Goal: Task Accomplishment & Management: Manage account settings

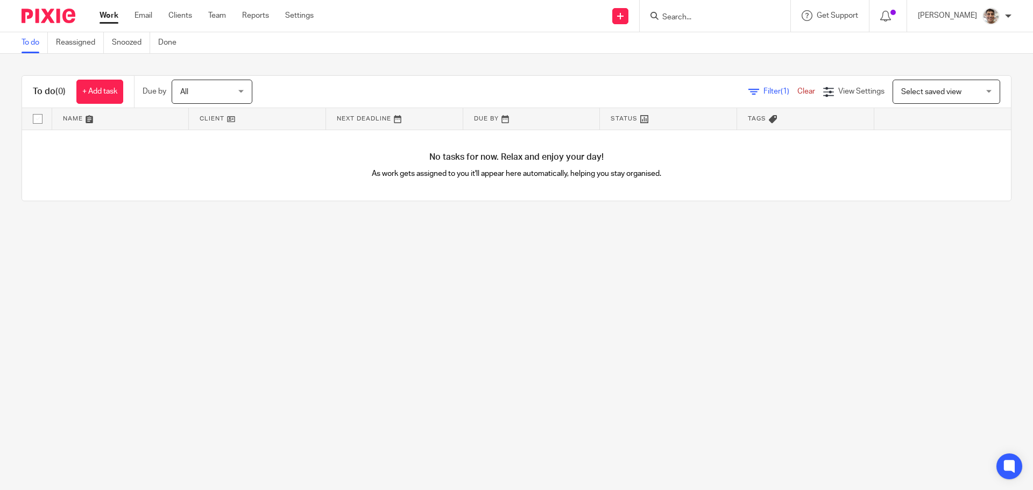
click at [706, 22] on input "Search" at bounding box center [709, 18] width 97 height 10
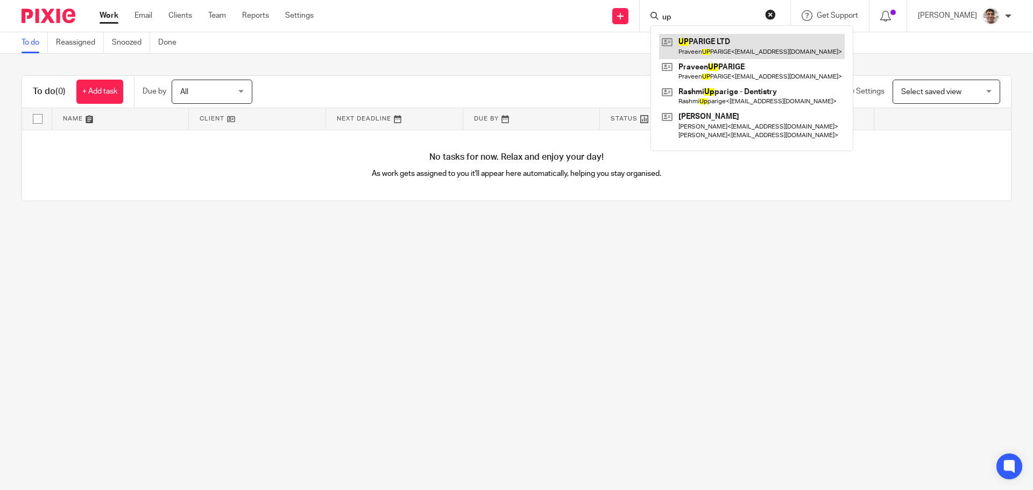
type input "up"
click at [722, 43] on link at bounding box center [752, 46] width 186 height 25
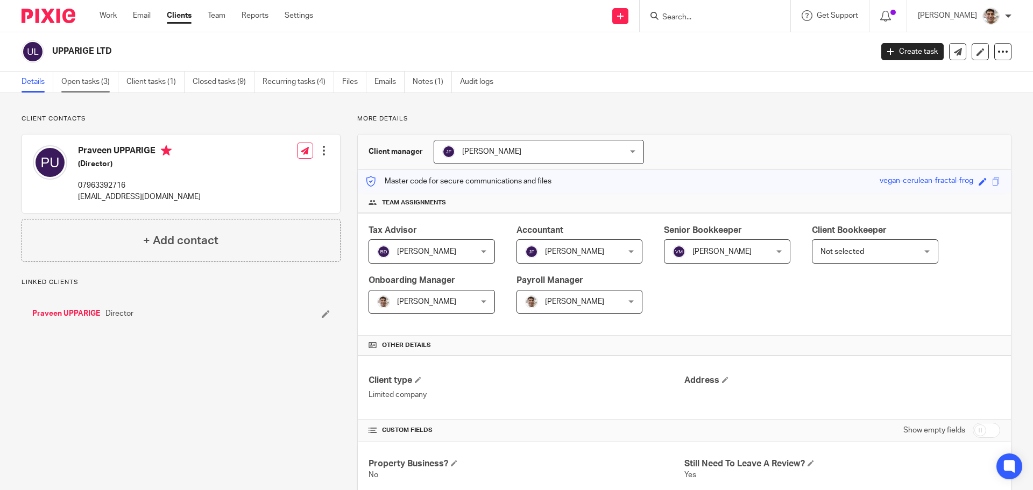
click at [84, 79] on link "Open tasks (3)" at bounding box center [89, 82] width 57 height 21
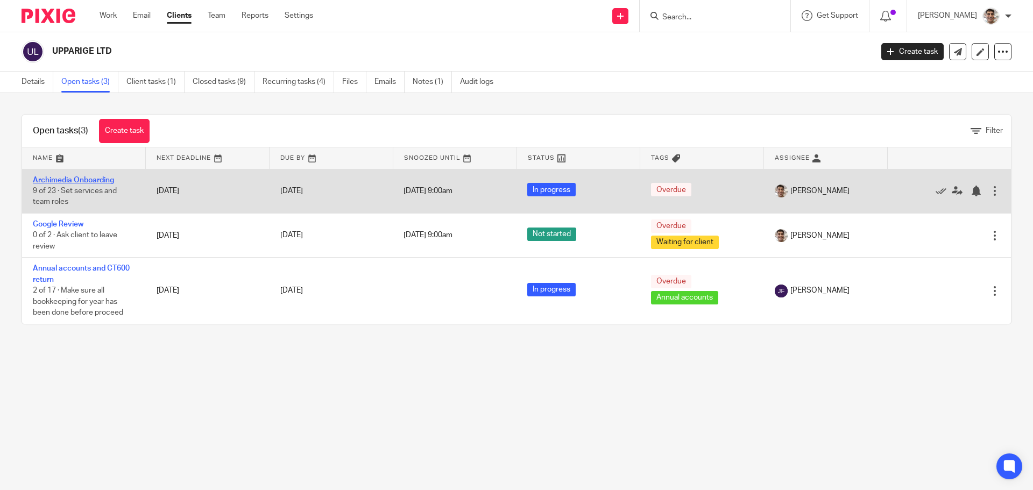
click at [93, 178] on link "Archimedia Onboarding" at bounding box center [73, 181] width 81 height 8
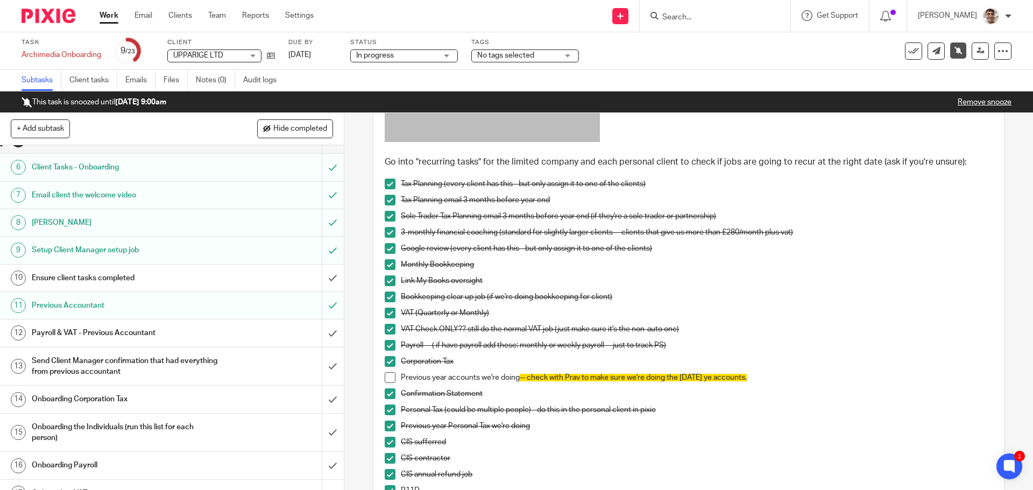
scroll to position [144, 0]
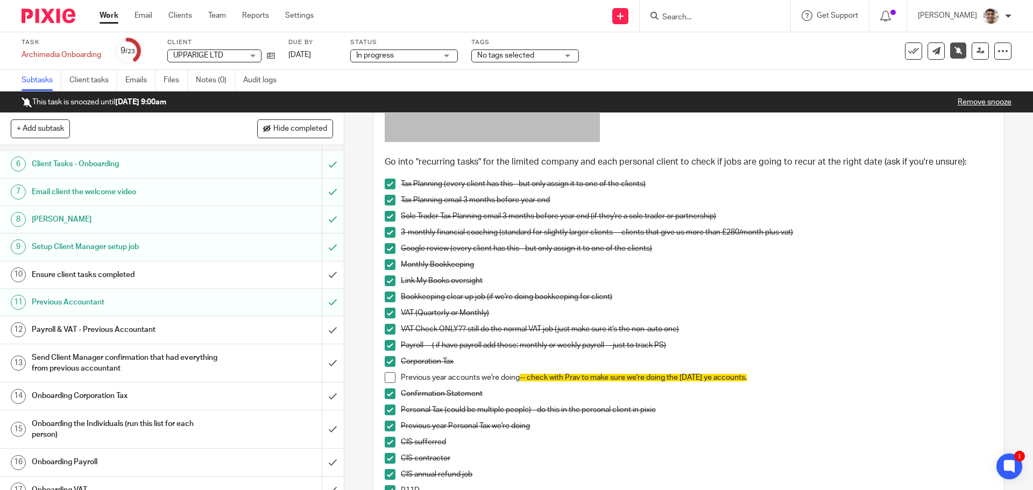
click at [102, 276] on h1 "Ensure client tasks completed" at bounding box center [125, 275] width 186 height 16
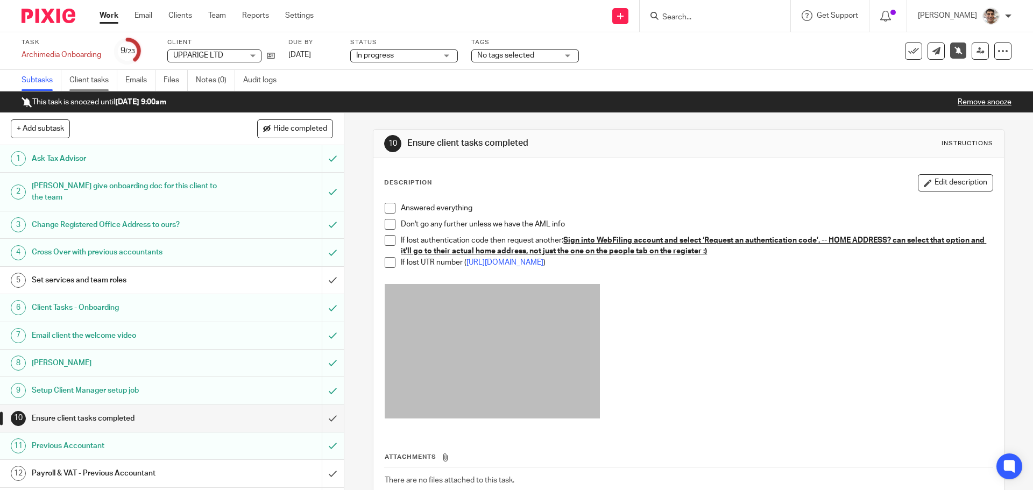
click at [80, 79] on link "Client tasks" at bounding box center [93, 80] width 48 height 21
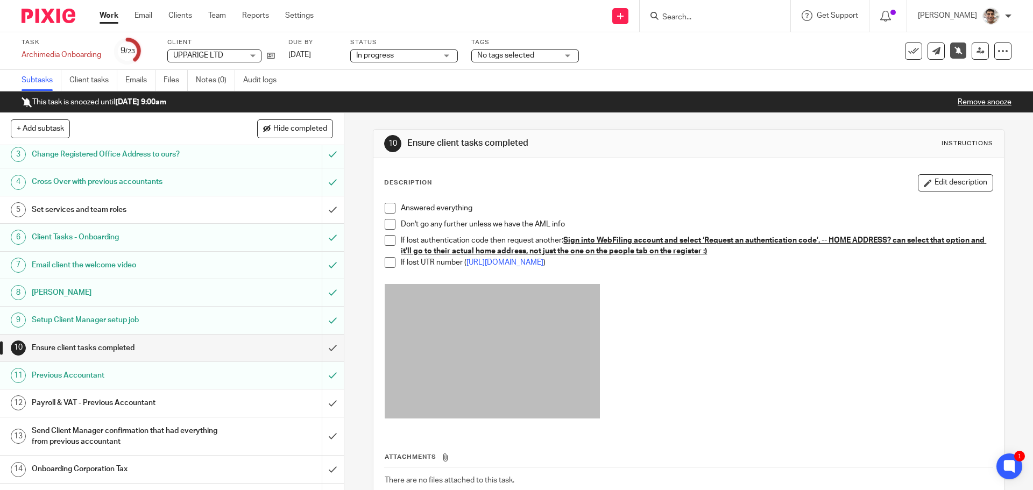
scroll to position [287, 0]
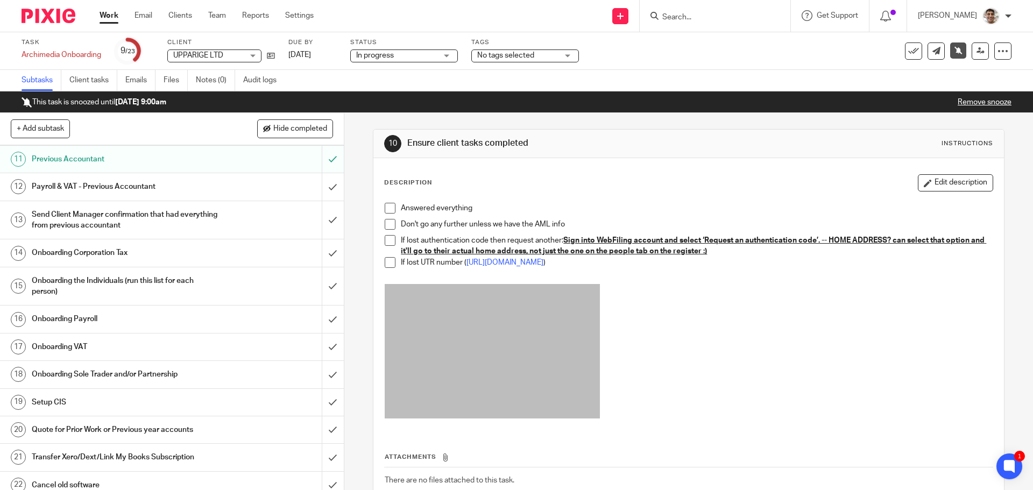
click at [91, 250] on h1 "Onboarding Corporation Tax" at bounding box center [125, 253] width 186 height 16
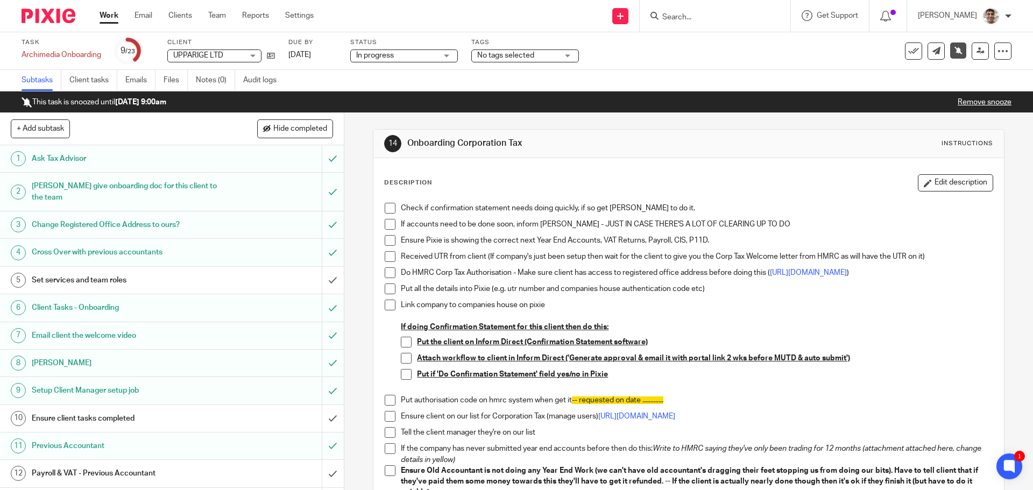
click at [667, 214] on p "Check if confirmation statement needs doing quickly, if so get Barbara to do it." at bounding box center [696, 208] width 591 height 11
click at [742, 208] on p "Check if confirmation statement needs doing quickly, if so get Barbara to do it." at bounding box center [696, 208] width 591 height 11
click at [116, 16] on link "Work" at bounding box center [109, 15] width 19 height 11
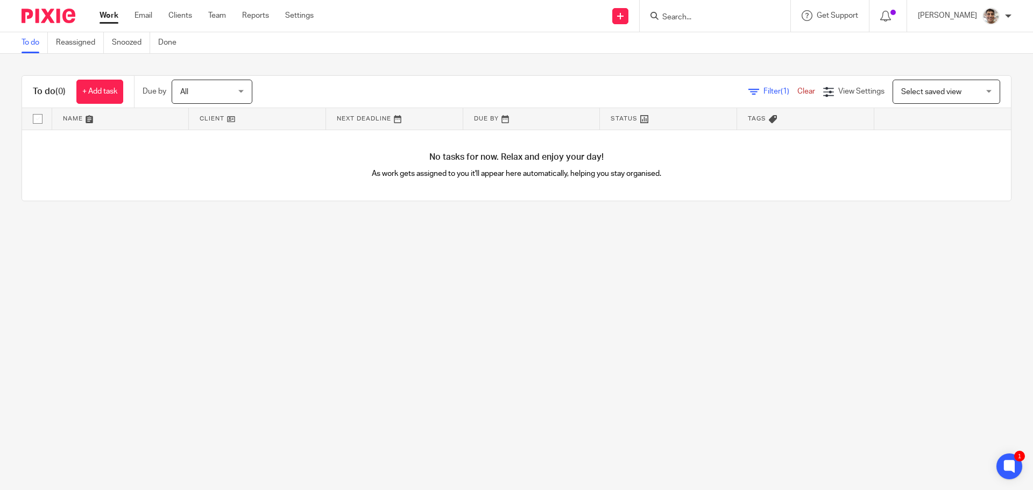
click at [707, 14] on input "Search" at bounding box center [709, 18] width 97 height 10
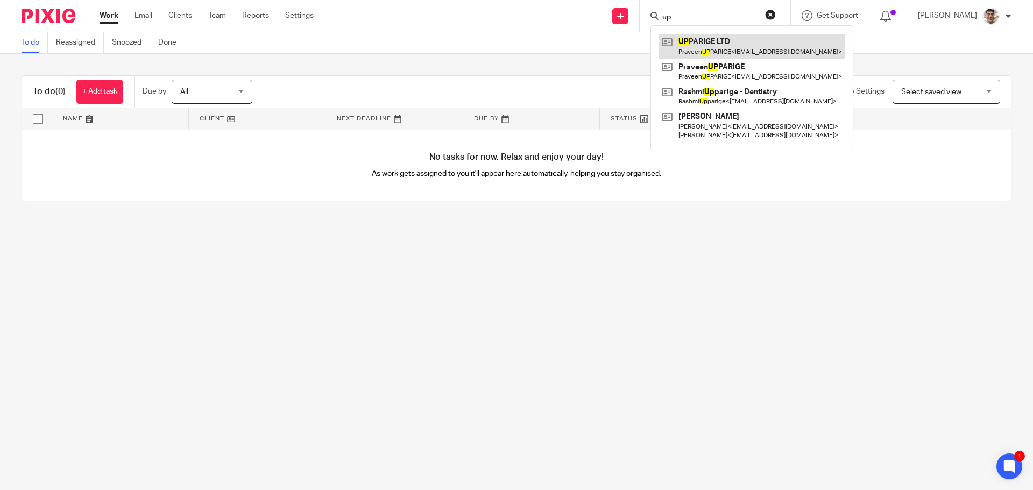
type input "up"
click at [722, 38] on link at bounding box center [752, 46] width 186 height 25
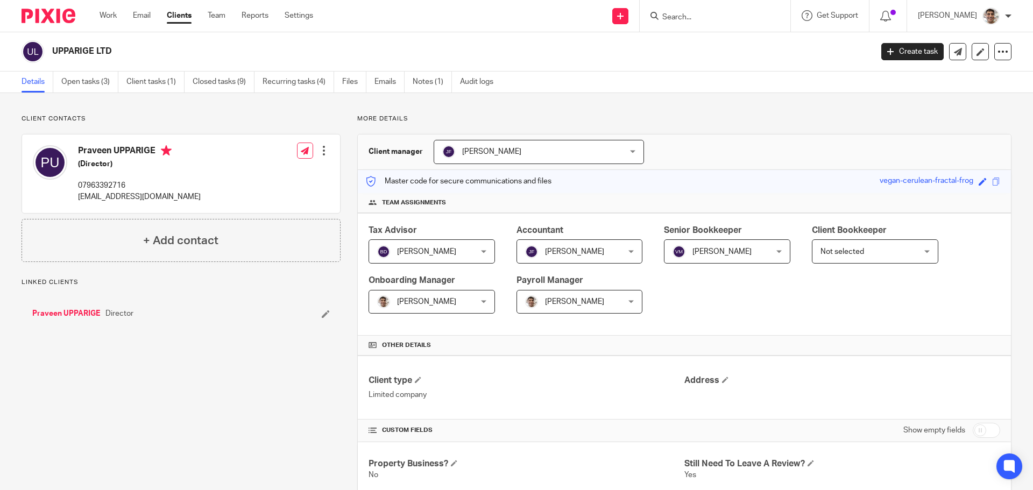
click at [99, 77] on link "Open tasks (3)" at bounding box center [89, 82] width 57 height 21
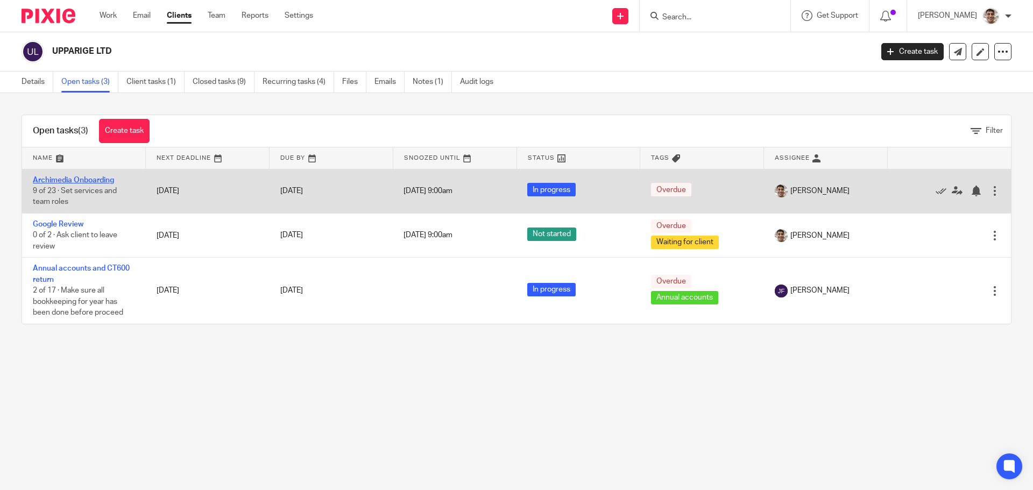
click at [80, 181] on link "Archimedia Onboarding" at bounding box center [73, 181] width 81 height 8
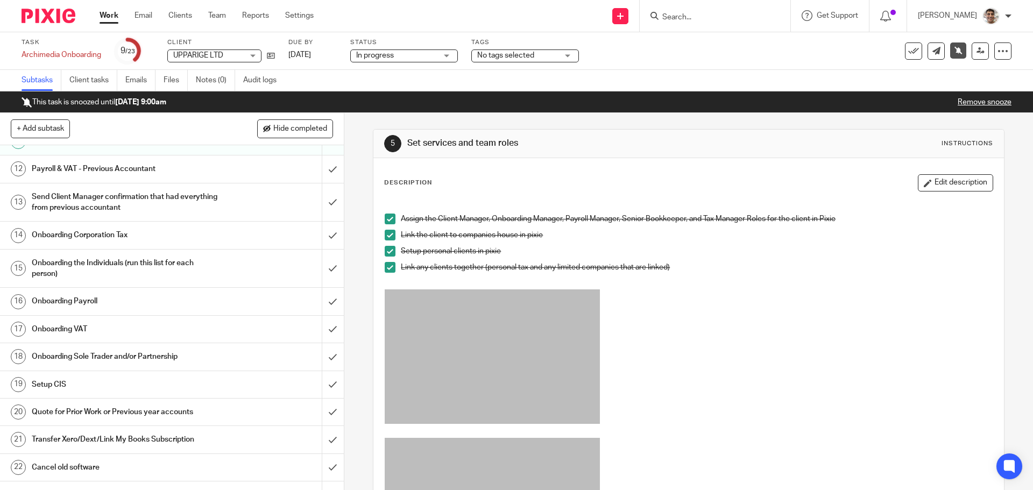
scroll to position [335, 0]
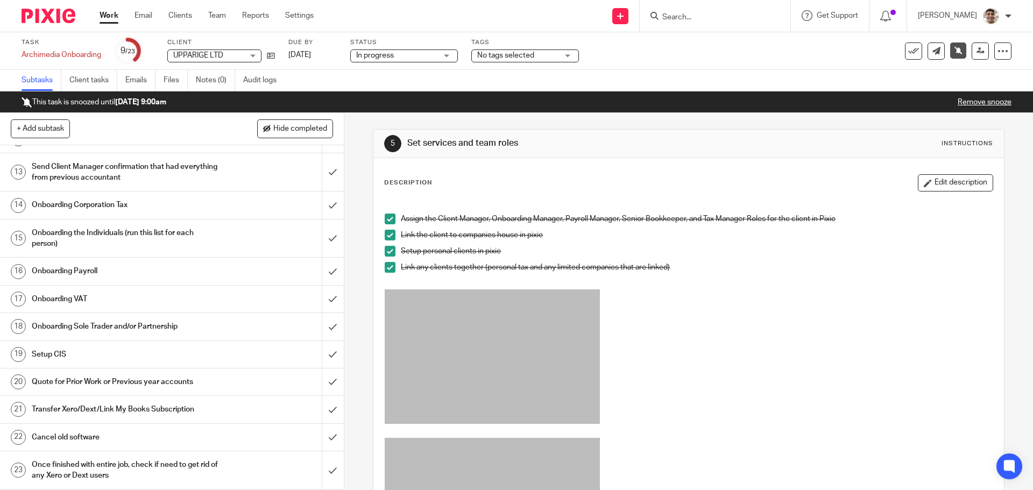
click at [132, 379] on h1 "Quote for Prior Work or Previous year accounts" at bounding box center [125, 382] width 186 height 16
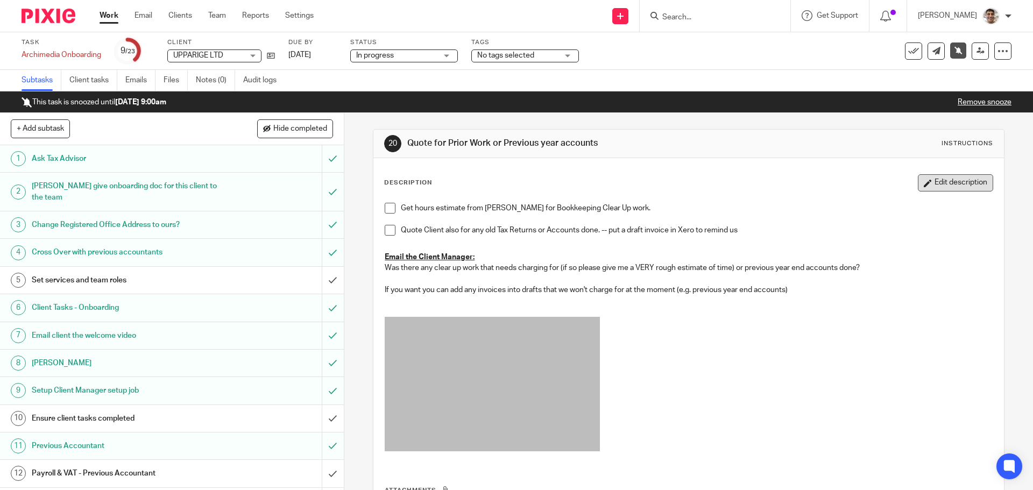
click at [969, 182] on button "Edit description" at bounding box center [955, 182] width 75 height 17
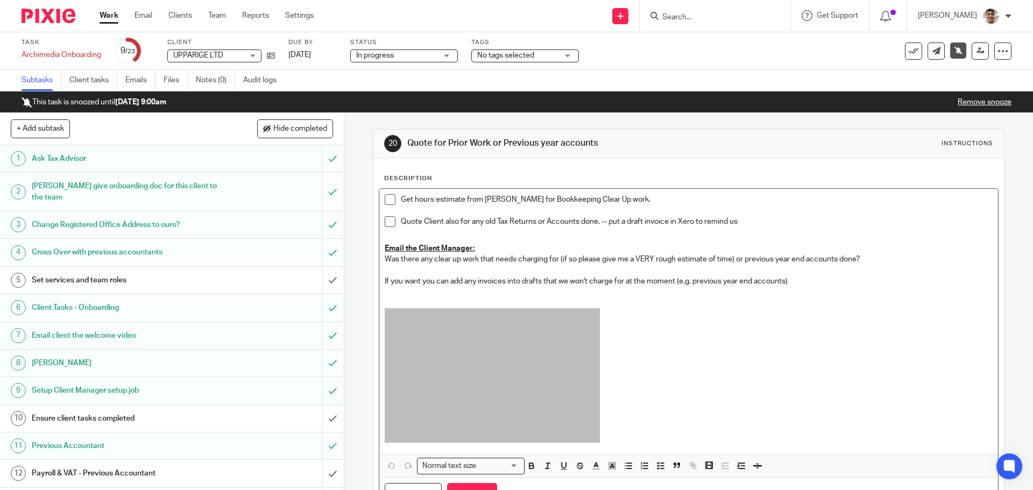
click at [761, 360] on p at bounding box center [689, 377] width 608 height 138
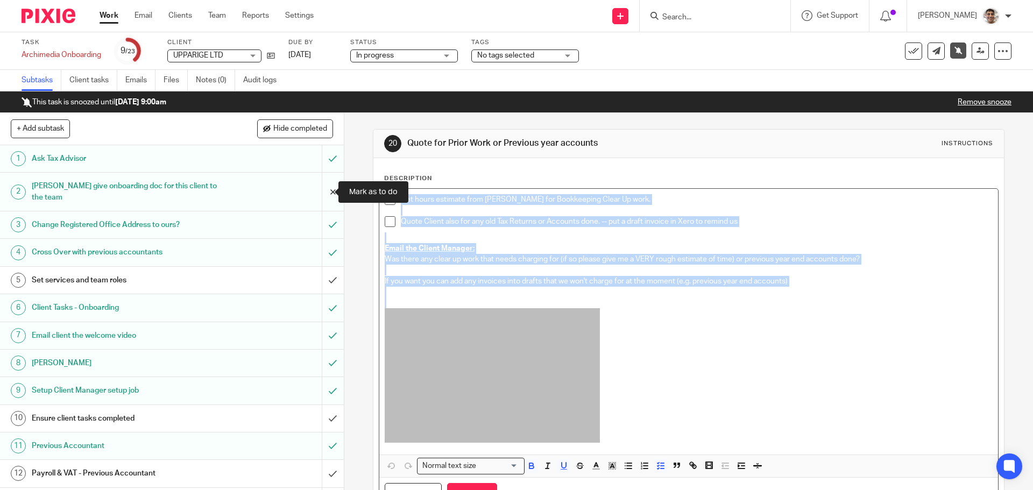
drag, startPoint x: 793, startPoint y: 402, endPoint x: 330, endPoint y: 187, distance: 510.4
click at [330, 187] on div "+ Add subtask Hide completed Cancel + Add 1 Ask Tax Advisor 2 Chris give onboar…" at bounding box center [516, 301] width 1033 height 377
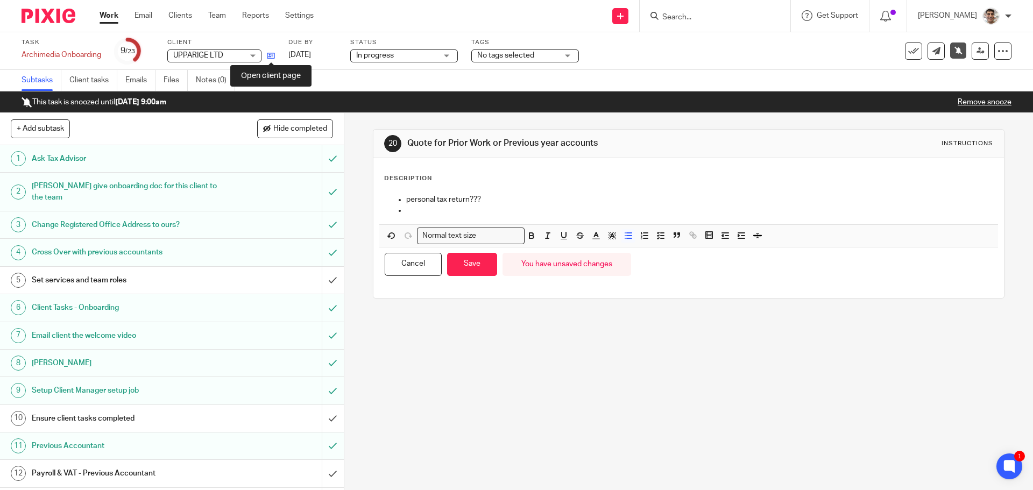
click at [268, 57] on icon at bounding box center [271, 56] width 8 height 8
click at [527, 208] on p at bounding box center [699, 210] width 586 height 11
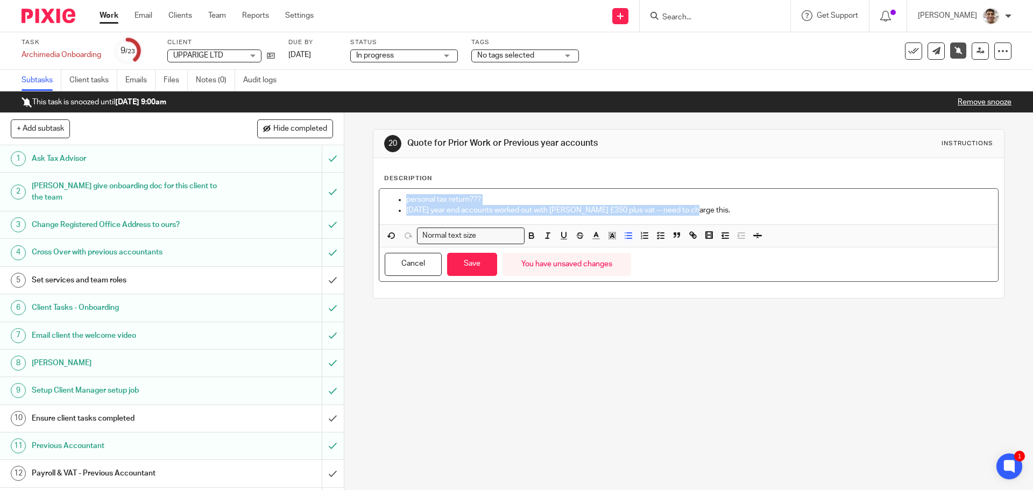
drag, startPoint x: 681, startPoint y: 210, endPoint x: 372, endPoint y: 193, distance: 309.9
click at [373, 193] on div "Description personal tax return??? feb25 year end accounts worked out with Jill…" at bounding box center [688, 228] width 630 height 140
click at [610, 235] on polyline "button" at bounding box center [612, 236] width 4 height 4
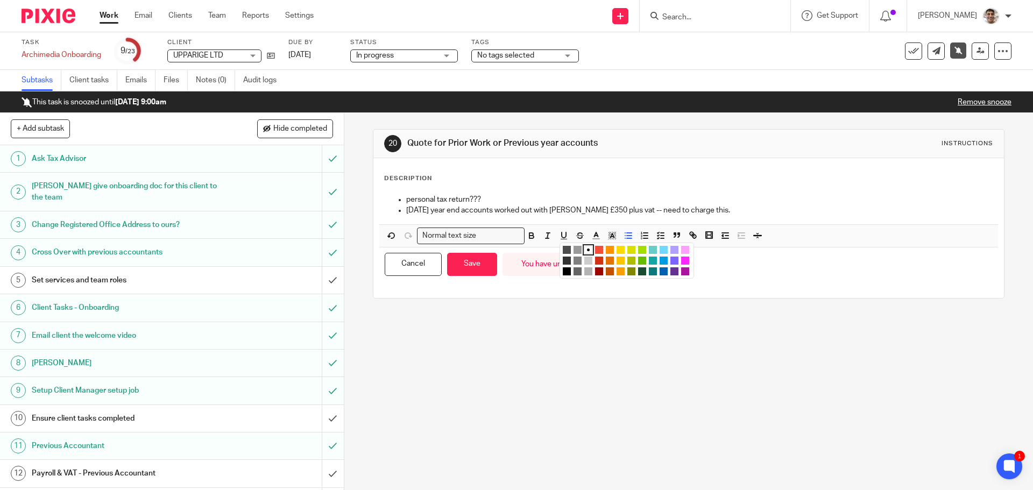
click at [617, 249] on li "color:#FCDC00" at bounding box center [621, 250] width 8 height 8
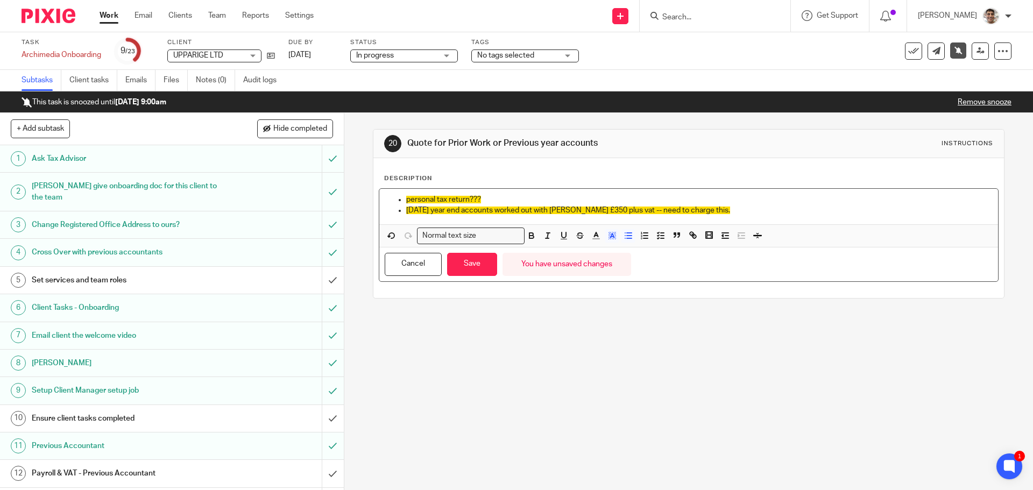
click at [401, 199] on ul "personal tax return??? feb25 year end accounts worked out with Jill £350 plus v…" at bounding box center [689, 205] width 608 height 22
click at [478, 269] on button "Save" at bounding box center [472, 264] width 50 height 23
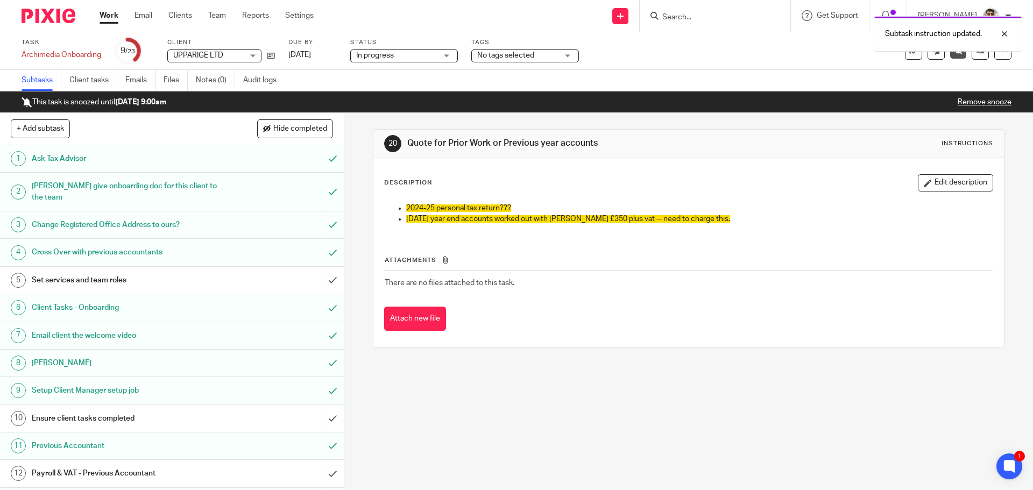
click at [105, 18] on link "Work" at bounding box center [109, 15] width 19 height 11
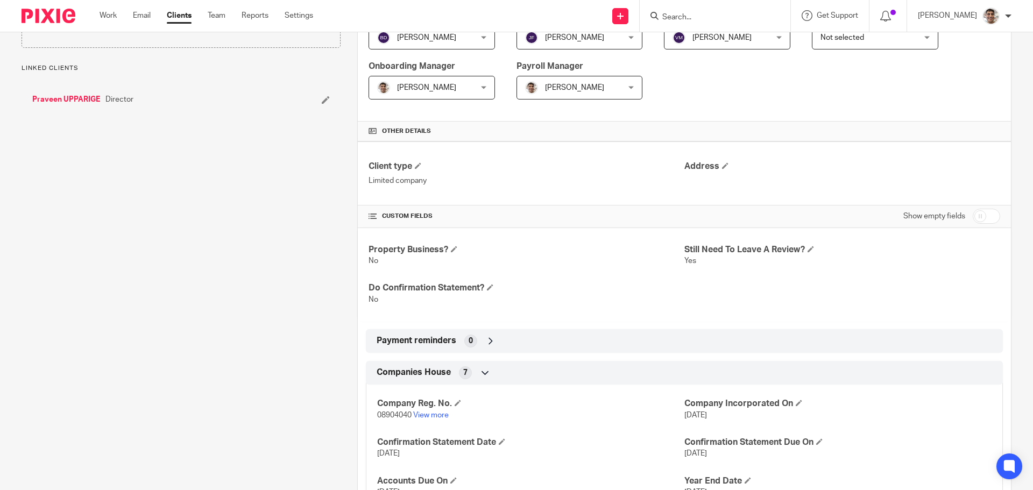
scroll to position [305, 0]
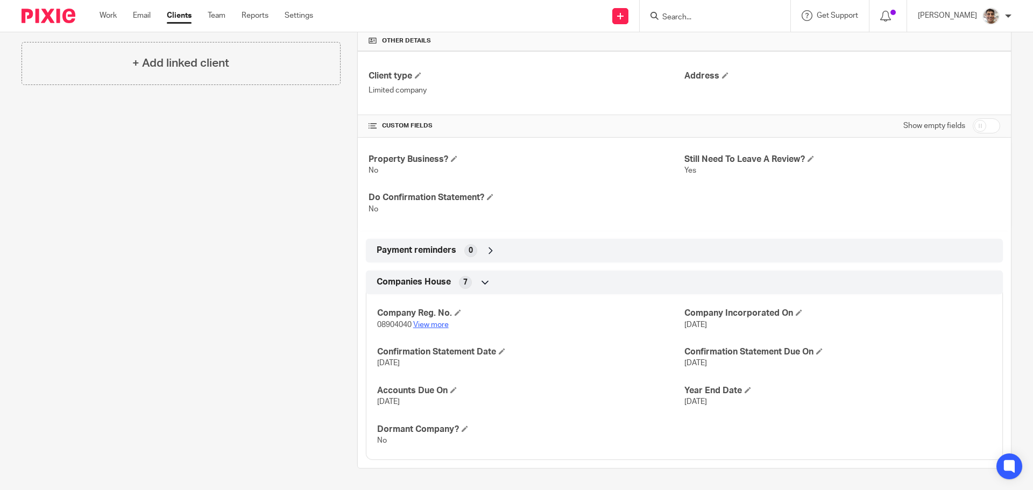
click at [436, 324] on link "View more" at bounding box center [431, 325] width 36 height 8
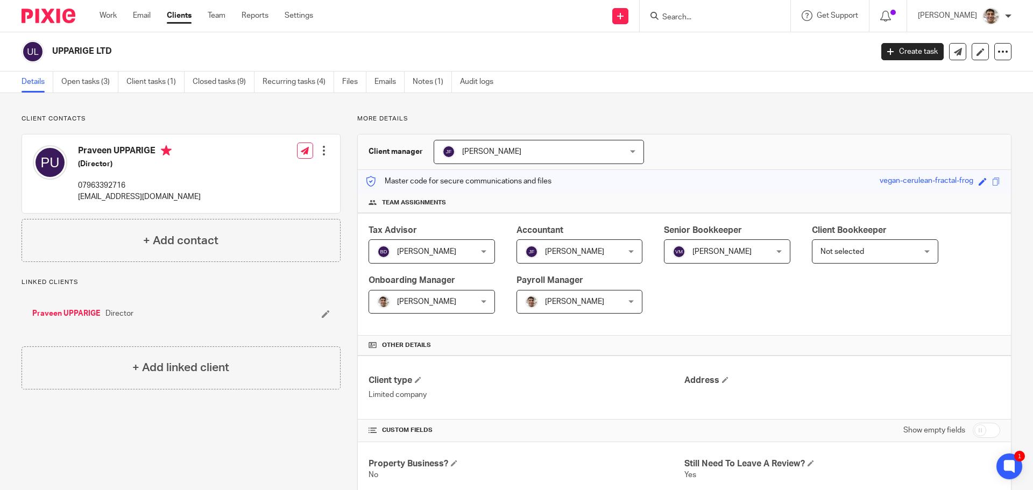
click at [650, 118] on p "More details" at bounding box center [684, 119] width 654 height 9
click at [724, 108] on div "Client contacts Praveen UPPARIGE (Director) 07963392716 praveenkt@live.co.uk Ed…" at bounding box center [516, 444] width 1033 height 702
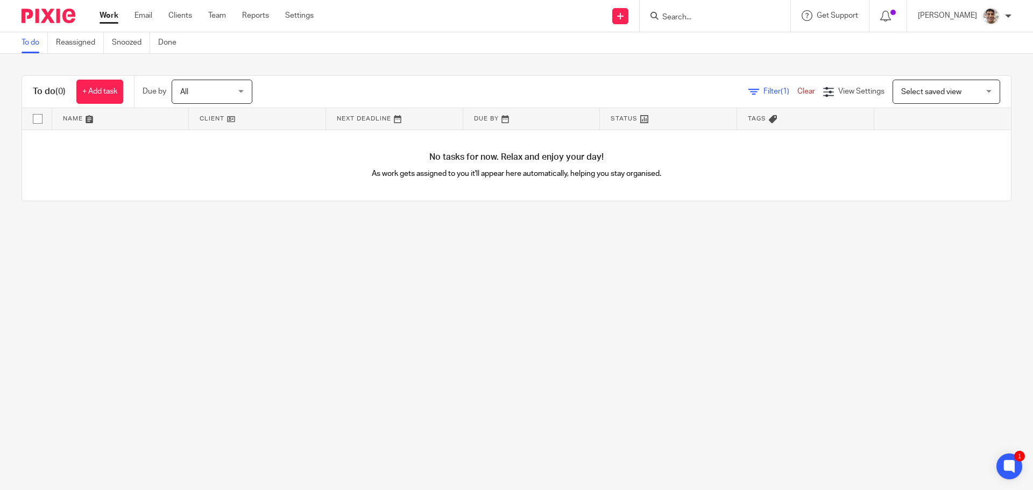
click at [375, 304] on main "To do Reassigned Snoozed Done To do (0) + Add task Due by All All Today Tomorro…" at bounding box center [516, 245] width 1033 height 490
click at [413, 300] on main "To do Reassigned Snoozed Done To do (0) + Add task Due by All All Today Tomorro…" at bounding box center [516, 245] width 1033 height 490
click at [570, 361] on main "To do Reassigned Snoozed Done To do (0) + Add task Due by All All Today Tomorro…" at bounding box center [516, 245] width 1033 height 490
click at [703, 21] on input "Search" at bounding box center [709, 18] width 97 height 10
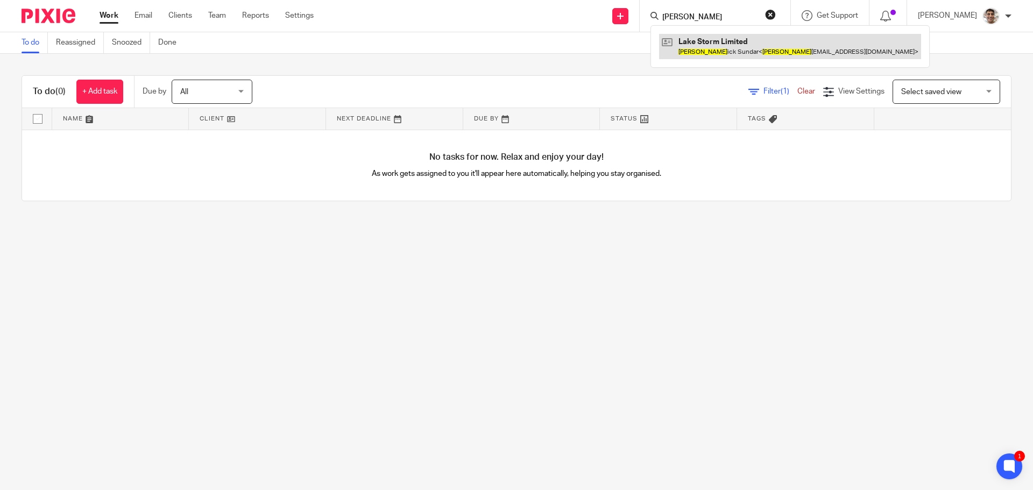
type input "karth"
click at [732, 46] on link at bounding box center [790, 46] width 262 height 25
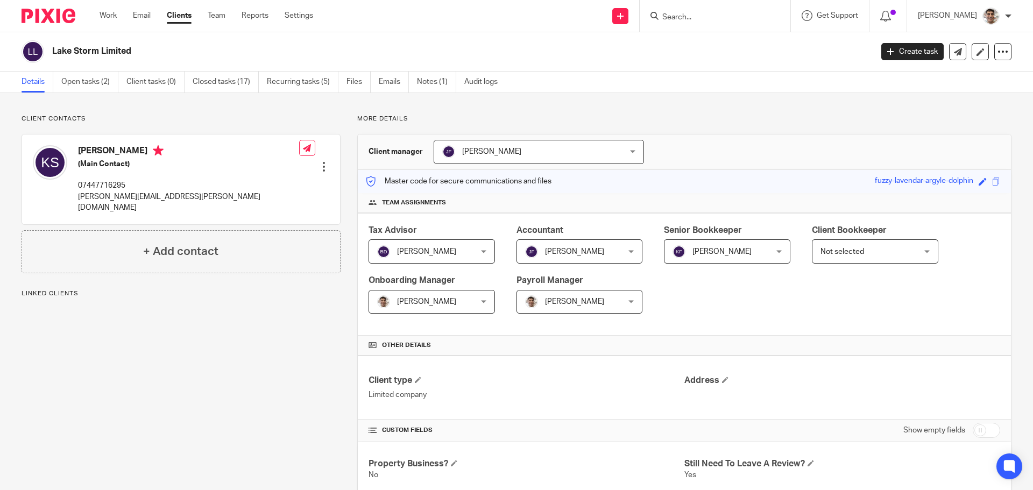
drag, startPoint x: 53, startPoint y: 51, endPoint x: 173, endPoint y: 53, distance: 120.6
click at [173, 53] on h2 "Lake Storm Limited" at bounding box center [377, 51] width 651 height 11
copy h2 "Lake Storm Limited"
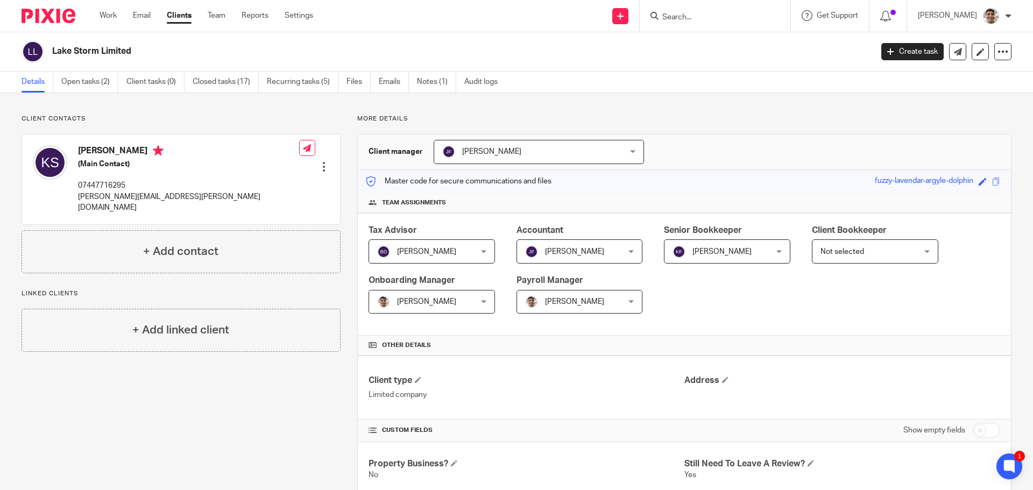
click at [26, 5] on div at bounding box center [44, 16] width 89 height 32
click at [34, 19] on img at bounding box center [49, 16] width 54 height 15
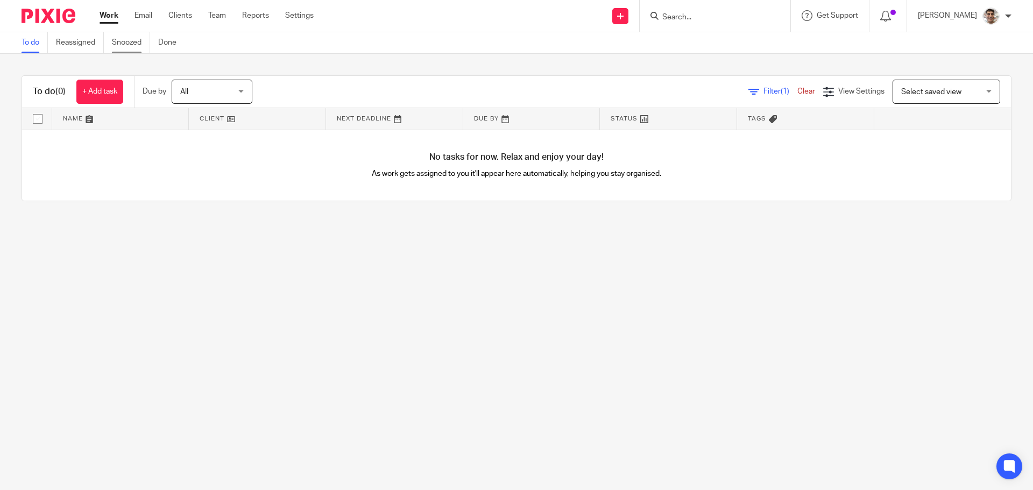
click at [124, 43] on link "Snoozed" at bounding box center [131, 42] width 38 height 21
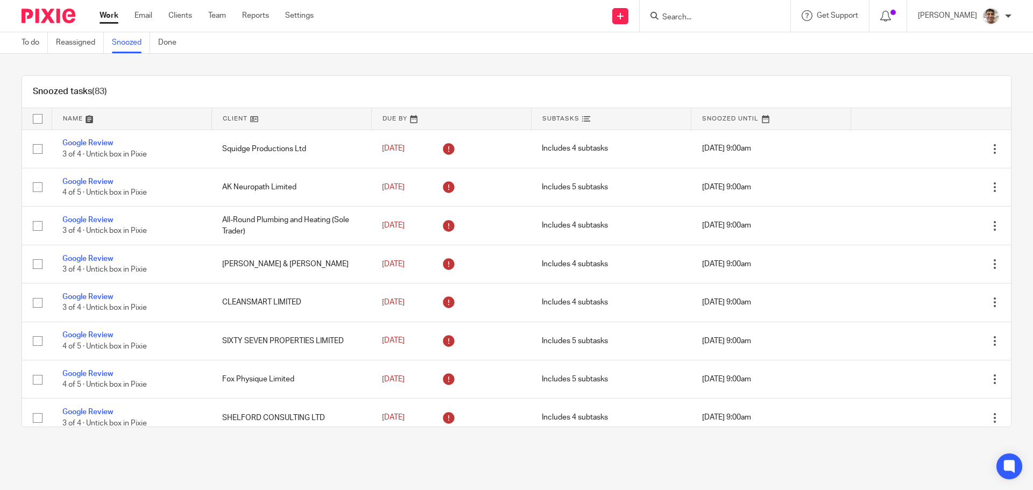
click at [712, 119] on link at bounding box center [770, 119] width 159 height 22
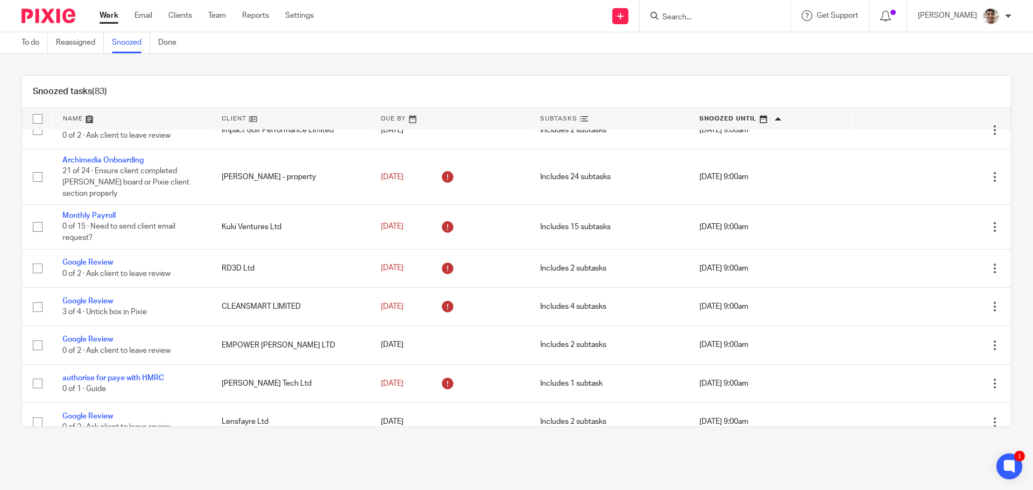
scroll to position [1890, 0]
